Goal: Find specific page/section: Find specific page/section

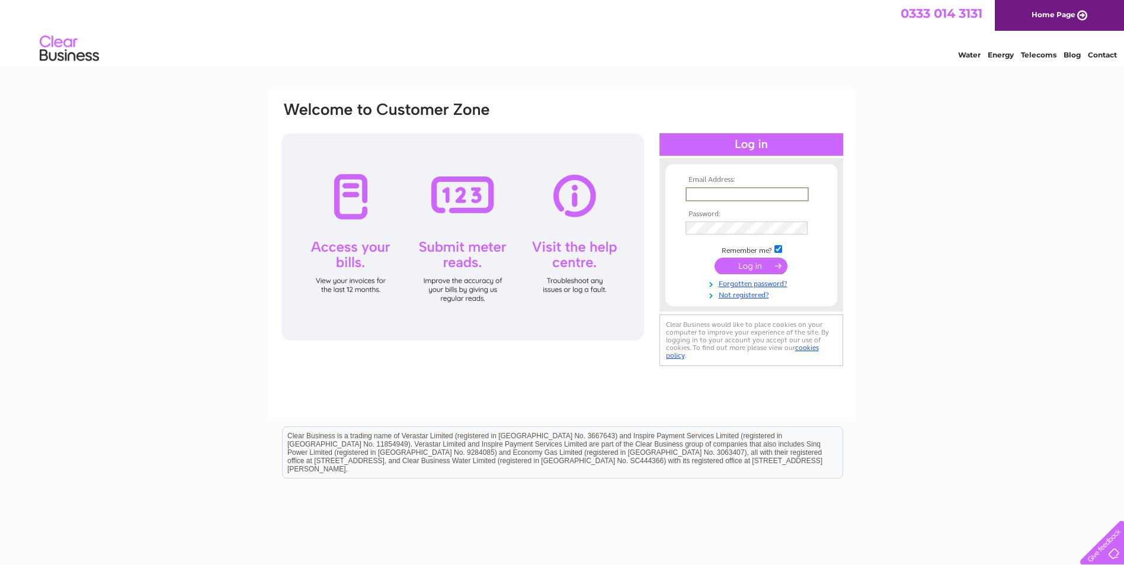
click at [726, 191] on input "text" at bounding box center [746, 194] width 123 height 14
type input "[EMAIL_ADDRESS][DOMAIN_NAME]"
click at [764, 192] on input "[EMAIL_ADDRESS][DOMAIN_NAME]" at bounding box center [746, 193] width 122 height 13
click at [714, 258] on input "submit" at bounding box center [750, 266] width 73 height 17
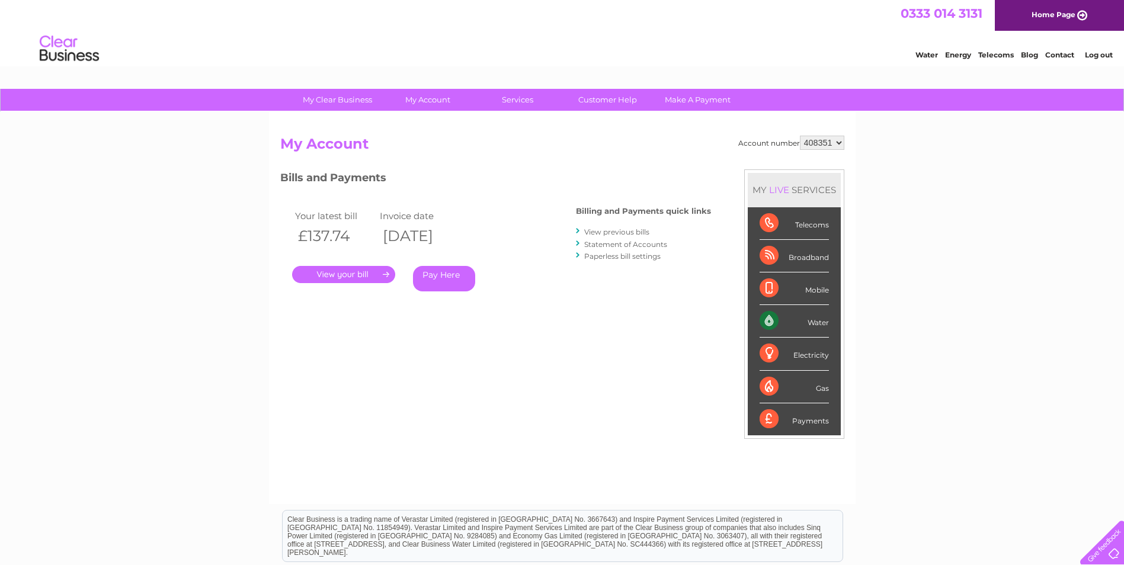
click at [340, 269] on link "." at bounding box center [343, 274] width 103 height 17
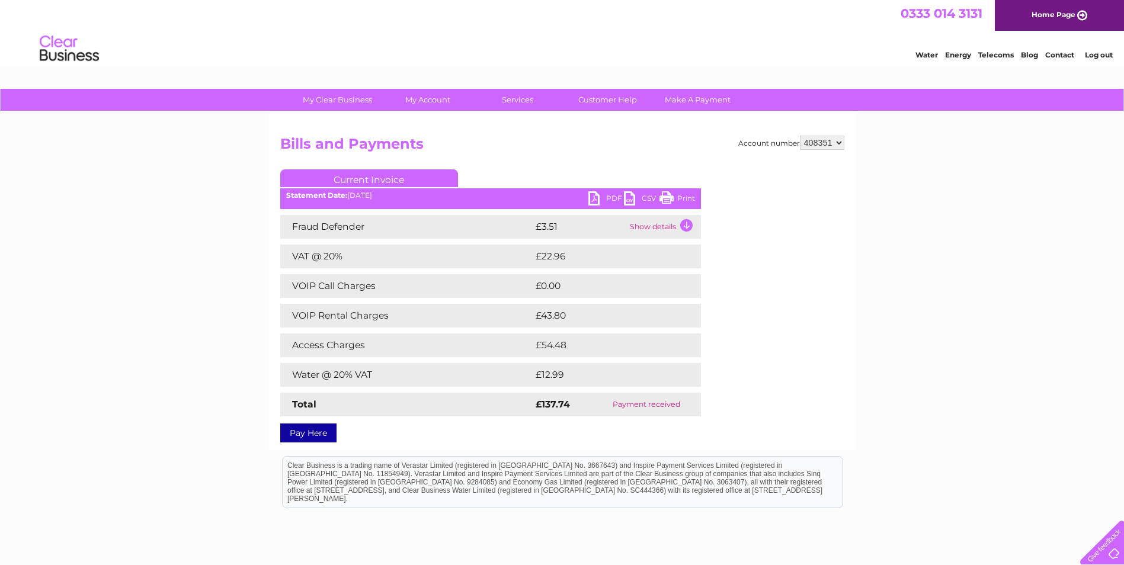
click at [601, 196] on link "PDF" at bounding box center [606, 199] width 36 height 17
